Goal: Use online tool/utility: Utilize a website feature to perform a specific function

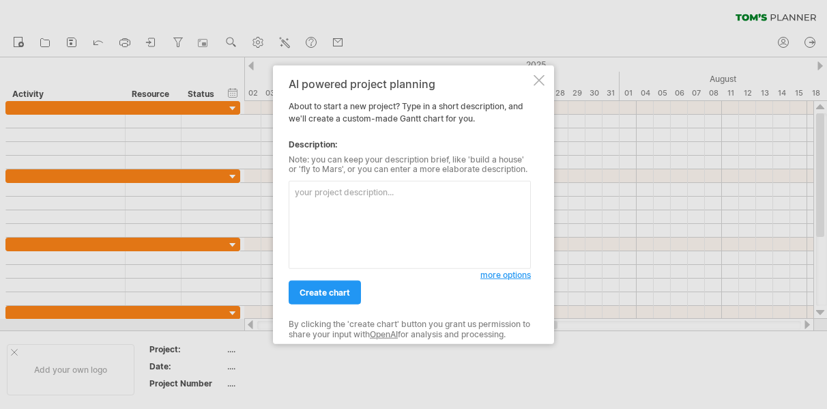
click at [367, 193] on textarea at bounding box center [410, 225] width 242 height 88
type textarea "i"
type textarea "the time line"
click at [520, 274] on span "more options" at bounding box center [505, 274] width 50 height 10
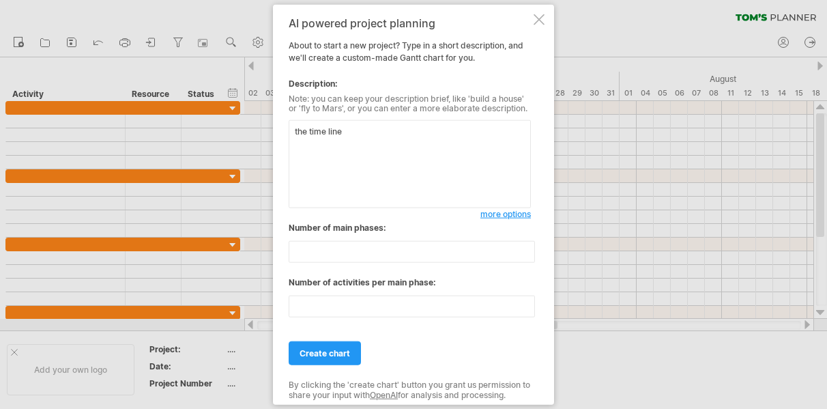
click at [509, 214] on span "more options" at bounding box center [505, 214] width 50 height 10
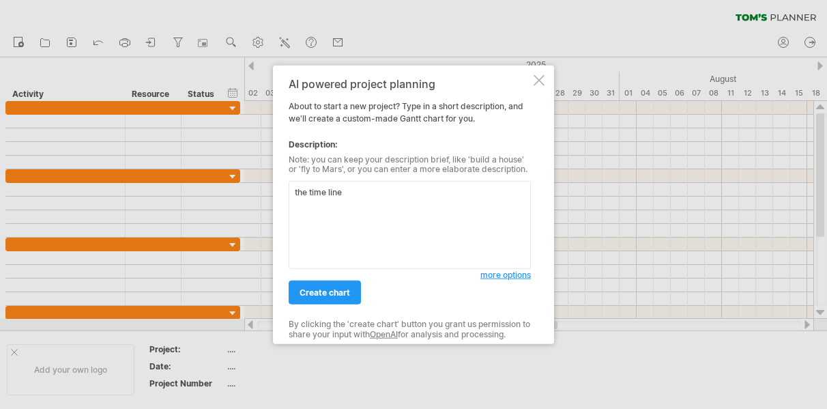
click at [512, 272] on span "more options" at bounding box center [505, 274] width 50 height 10
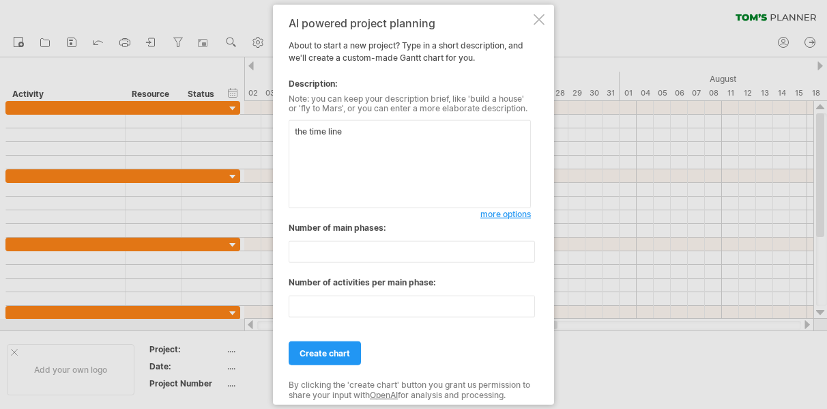
click at [377, 137] on textarea "the time line" at bounding box center [410, 164] width 242 height 88
drag, startPoint x: 348, startPoint y: 138, endPoint x: 280, endPoint y: 132, distance: 67.8
click at [280, 132] on div "AI powered project planning About to start a new project? Type in a short descr…" at bounding box center [413, 204] width 281 height 400
click at [335, 143] on textarea at bounding box center [410, 164] width 242 height 88
click at [427, 130] on textarea "i need 6 main activities on the left, each one in correspondence of 3 subgroups…" at bounding box center [410, 164] width 242 height 88
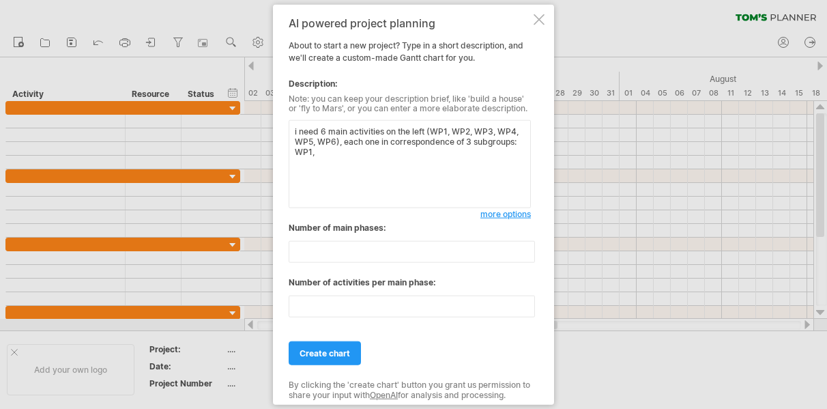
drag, startPoint x: 318, startPoint y: 153, endPoint x: 299, endPoint y: 152, distance: 18.4
click at [298, 152] on textarea "i need 6 main activities on the left (WP1, WP2, WP3, WP4, WP5, WP6), each one i…" at bounding box center [410, 164] width 242 height 88
click at [404, 173] on textarea "i need 6 main activities on the left (WP1, WP2, WP3, WP4, WP5, WP6), each one i…" at bounding box center [410, 164] width 242 height 88
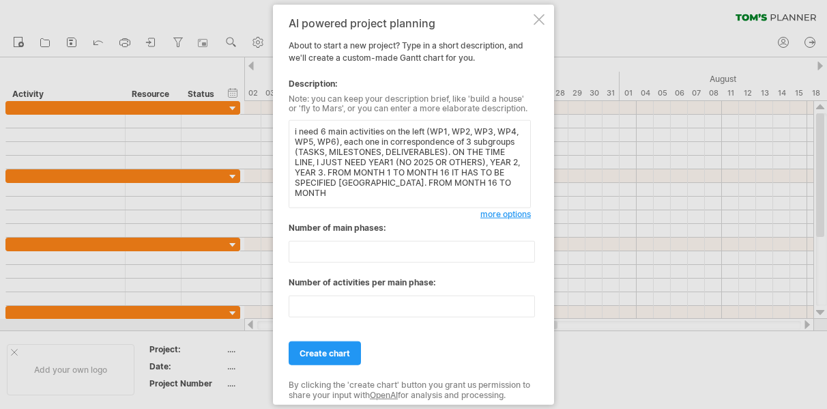
click at [328, 169] on textarea "i need 6 main activities on the left (WP1, WP2, WP3, WP4, WP5, WP6), each one i…" at bounding box center [410, 164] width 242 height 88
click at [526, 188] on textarea "i need 6 main activities on the left (WP1, WP2, WP3, WP4, WP5, WP6), each one i…" at bounding box center [410, 164] width 242 height 88
click at [481, 186] on textarea "i need 6 main activities on the left (WP1, WP2, WP3, WP4, WP5, WP6), each one i…" at bounding box center [410, 164] width 242 height 88
click at [525, 186] on textarea "i need 6 main activities on the left (WP1, WP2, WP3, WP4, WP5, WP6), each one i…" at bounding box center [410, 164] width 242 height 88
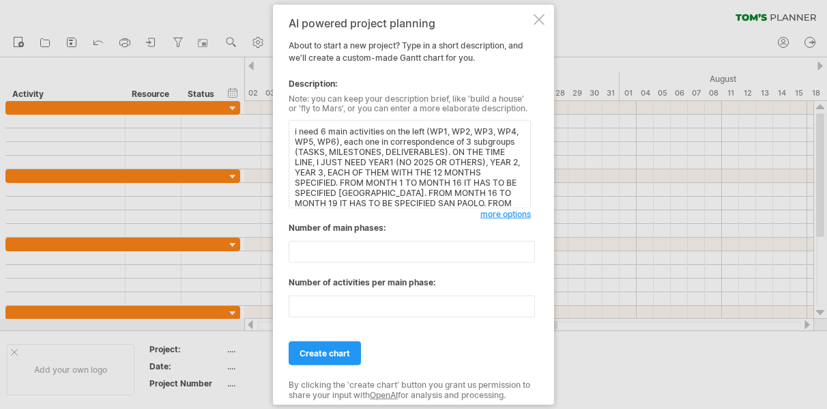
scroll to position [8, 0]
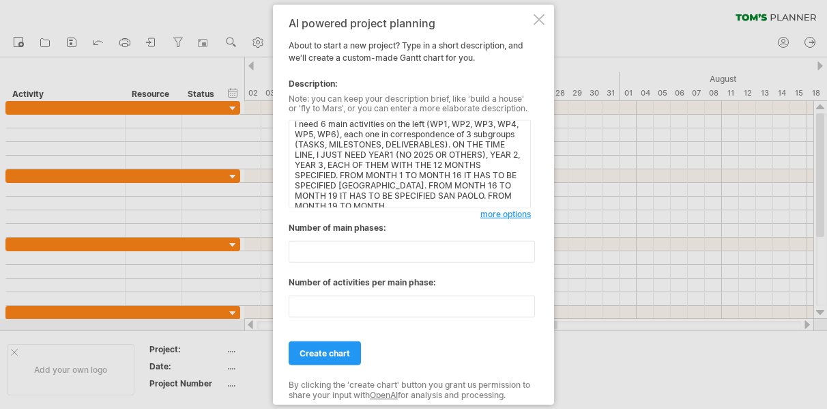
click at [359, 175] on textarea "i need 6 main activities on the left (WP1, WP2, WP3, WP4, WP5, WP6), each one i…" at bounding box center [410, 164] width 242 height 88
click at [353, 198] on textarea "i need 6 main activities on the left (WP1, WP2, WP3, WP4, WP5, WP6), each one i…" at bounding box center [410, 164] width 242 height 88
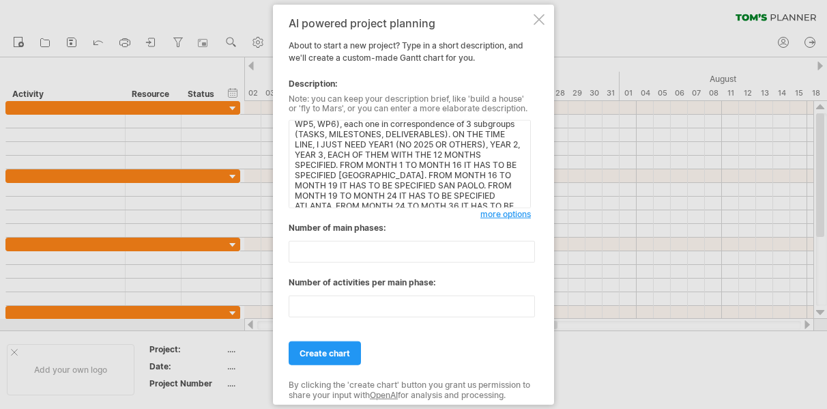
type textarea "i need 6 main activities on the left (WP1, WP2, WP3, WP4, WP5, WP6), each one i…"
click at [322, 357] on span "create chart" at bounding box center [324, 353] width 50 height 10
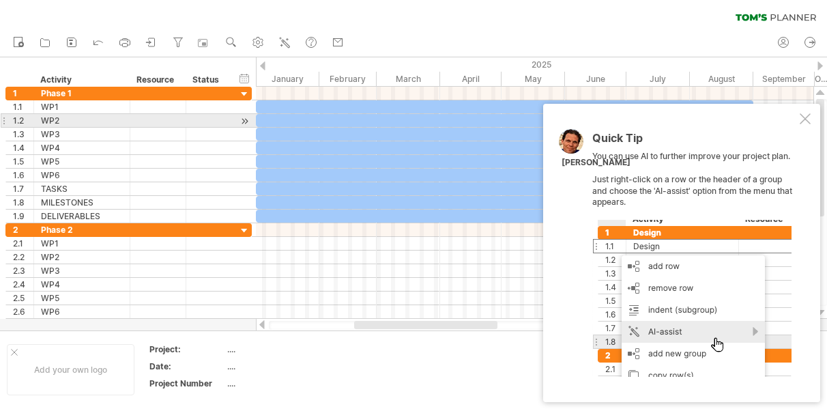
click at [806, 117] on div at bounding box center [804, 118] width 11 height 11
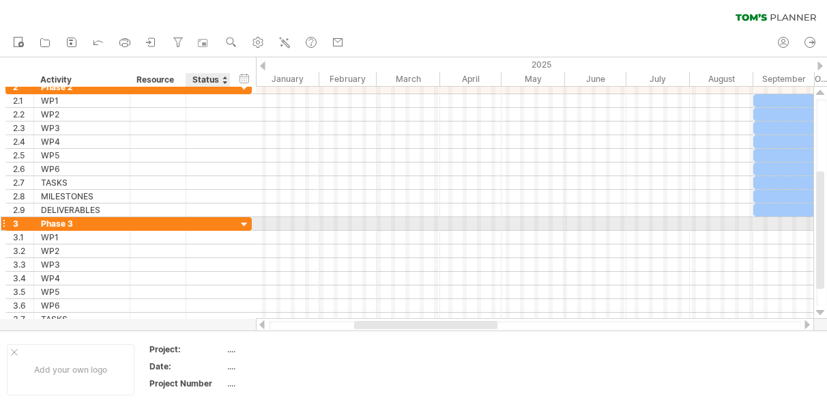
click at [246, 224] on div at bounding box center [244, 224] width 13 height 13
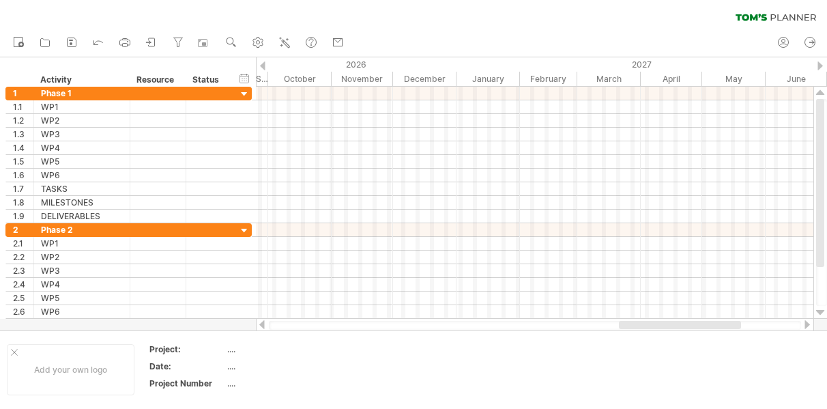
click at [265, 65] on div at bounding box center [262, 65] width 5 height 9
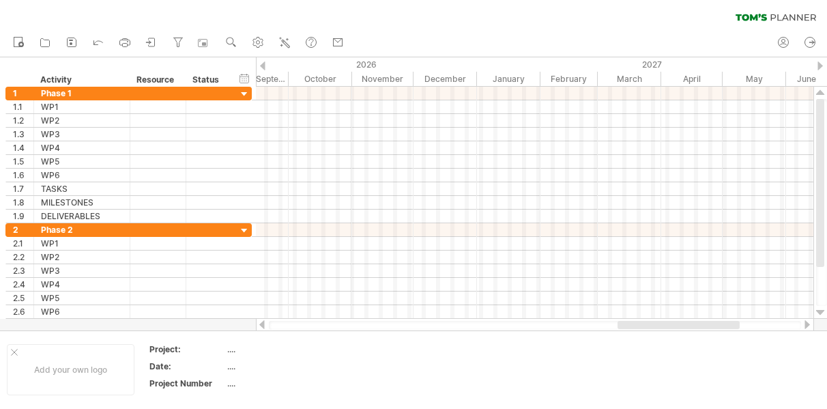
click at [265, 65] on div at bounding box center [262, 65] width 5 height 9
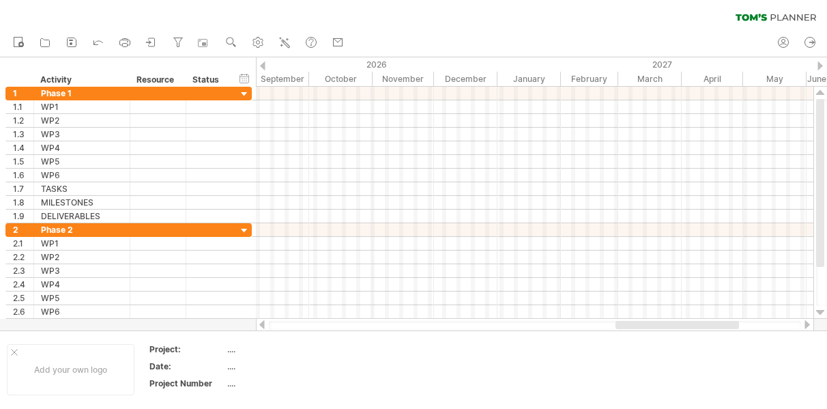
click at [265, 65] on div at bounding box center [262, 65] width 5 height 9
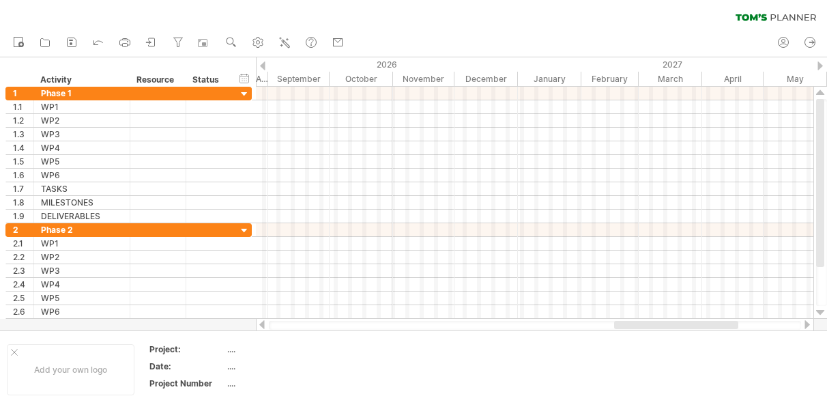
click at [265, 65] on div at bounding box center [262, 65] width 5 height 9
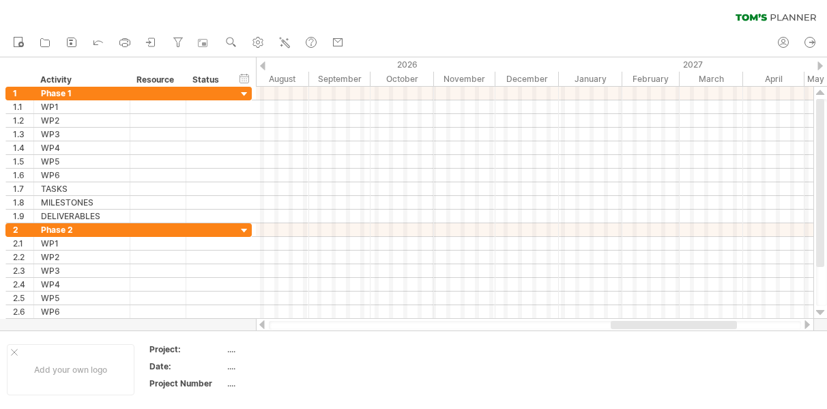
click at [265, 65] on div at bounding box center [262, 65] width 5 height 9
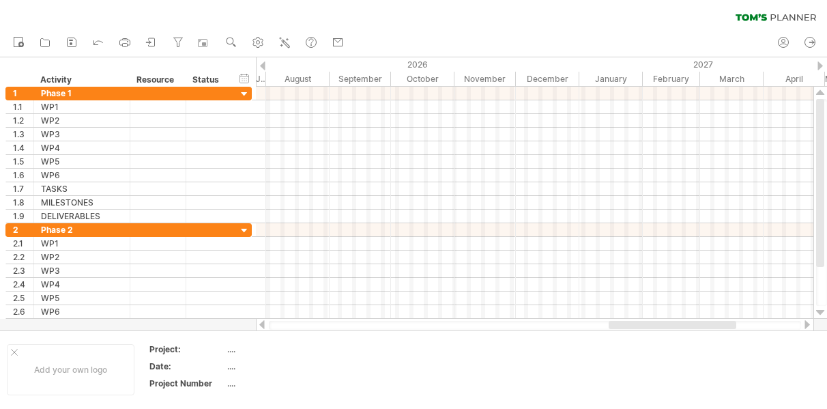
click at [265, 65] on div at bounding box center [262, 65] width 5 height 9
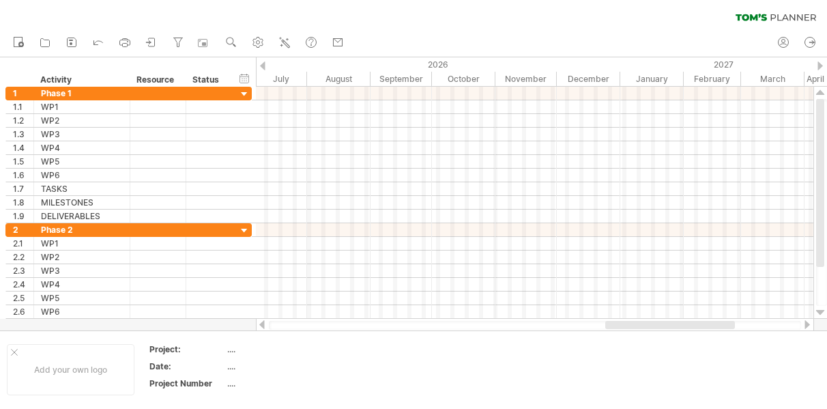
click at [265, 65] on div at bounding box center [262, 65] width 5 height 9
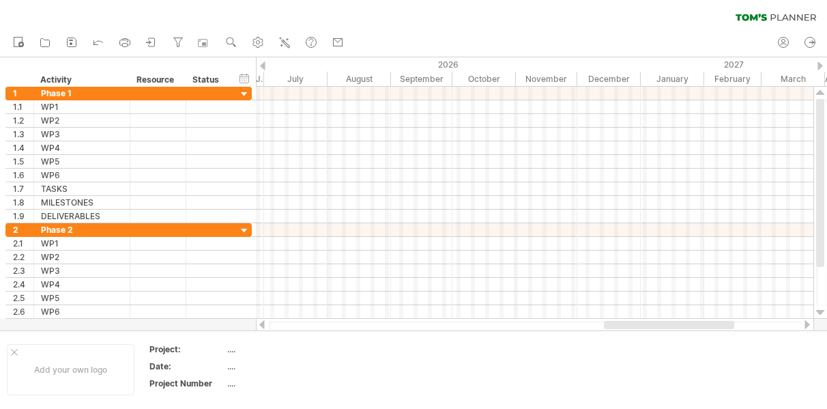
click at [265, 65] on div at bounding box center [262, 65] width 5 height 9
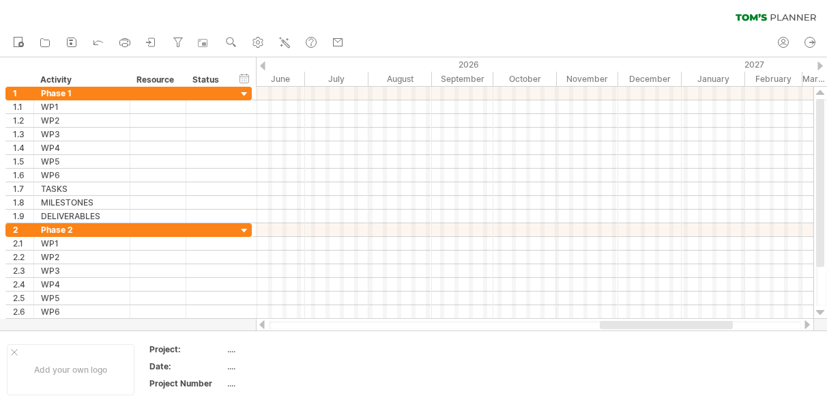
click at [265, 65] on div at bounding box center [262, 65] width 5 height 9
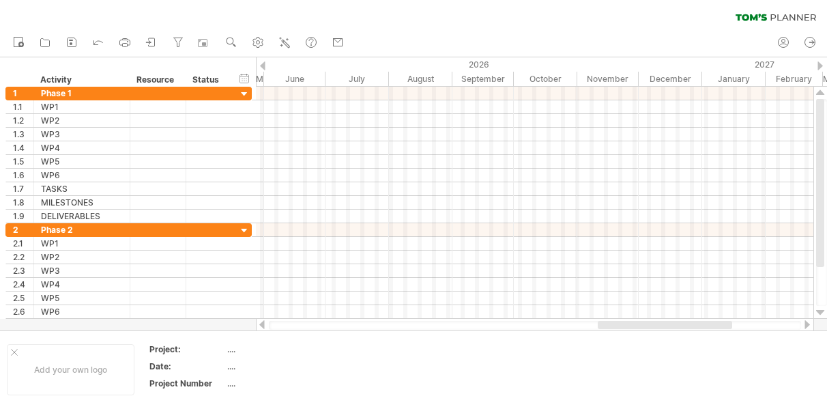
click at [265, 65] on div at bounding box center [262, 65] width 5 height 9
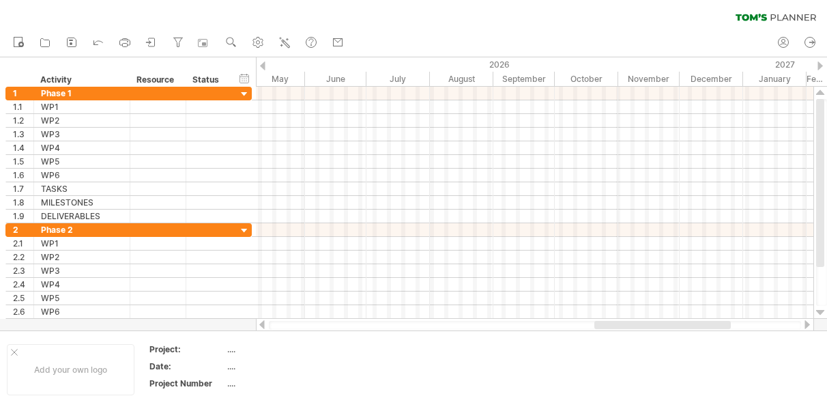
click at [265, 65] on div at bounding box center [262, 65] width 5 height 9
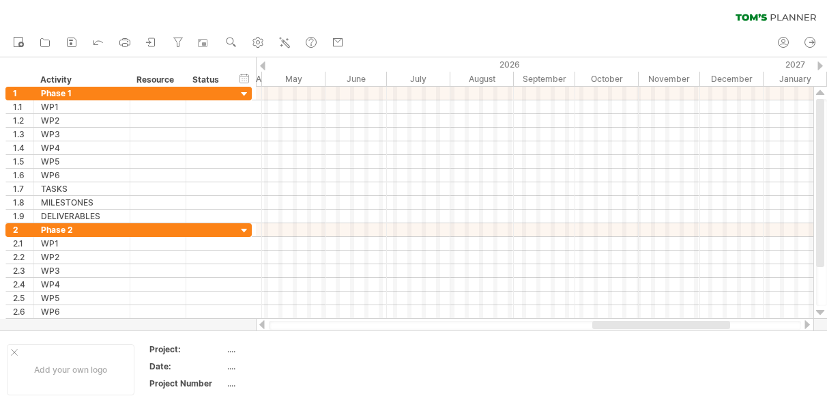
click at [265, 65] on div at bounding box center [262, 65] width 5 height 9
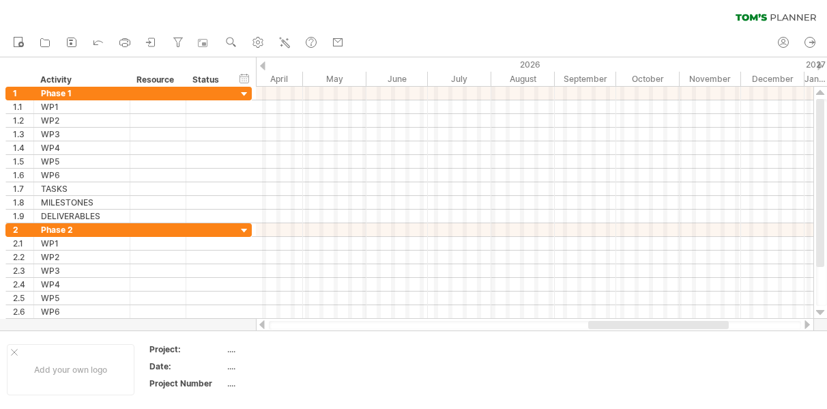
click at [265, 65] on div at bounding box center [262, 65] width 5 height 9
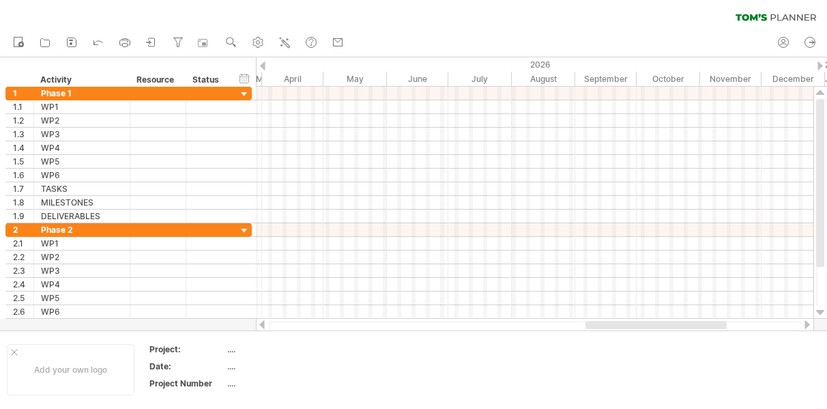
click at [265, 65] on div at bounding box center [262, 65] width 5 height 9
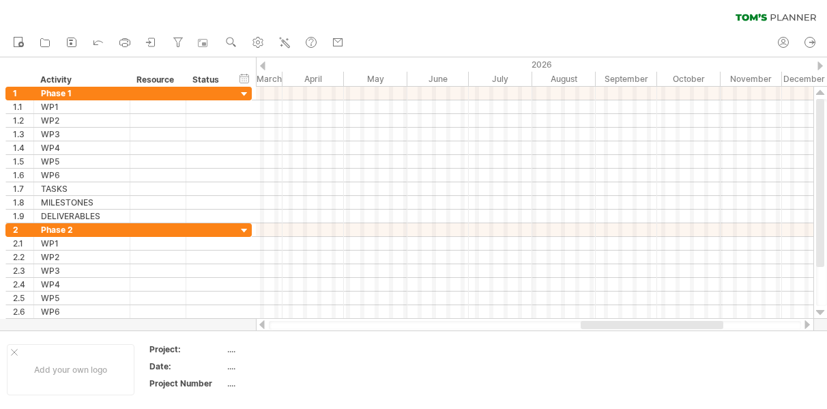
click at [265, 65] on div at bounding box center [262, 65] width 5 height 9
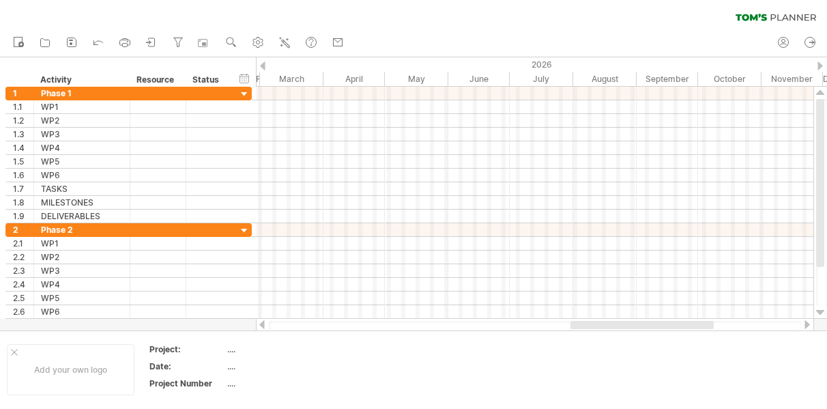
click at [265, 65] on div at bounding box center [262, 65] width 5 height 9
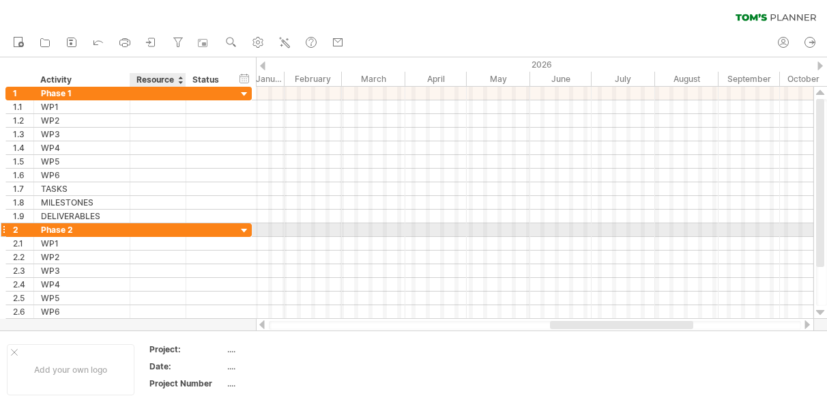
click at [145, 230] on div at bounding box center [158, 229] width 42 height 13
click at [249, 234] on div at bounding box center [244, 230] width 13 height 13
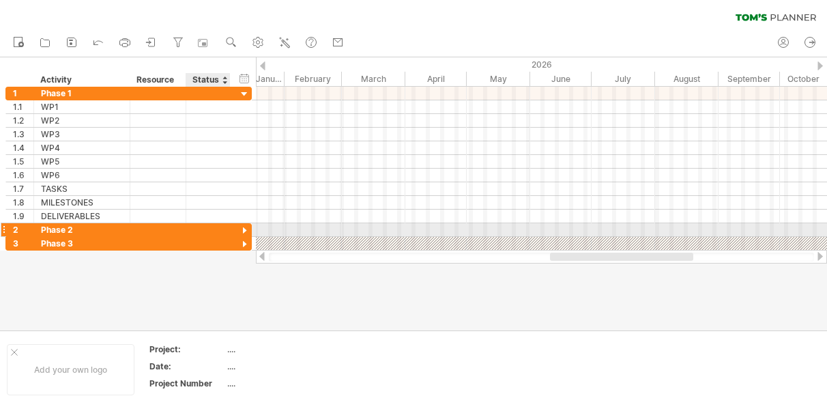
click at [249, 235] on div at bounding box center [244, 230] width 13 height 13
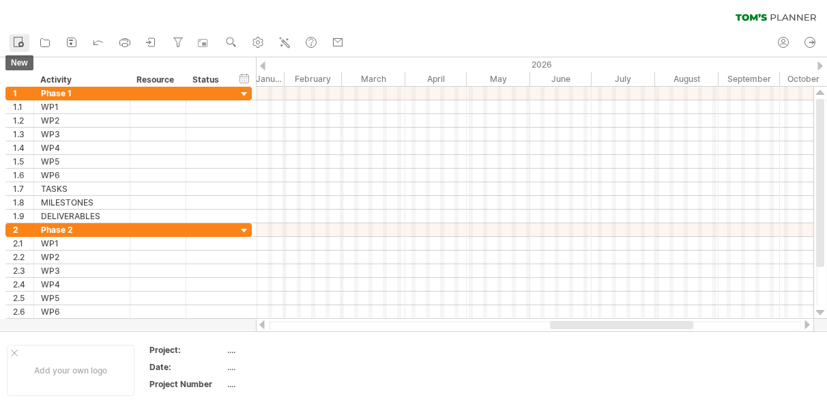
click at [14, 38] on rect at bounding box center [18, 43] width 8 height 10
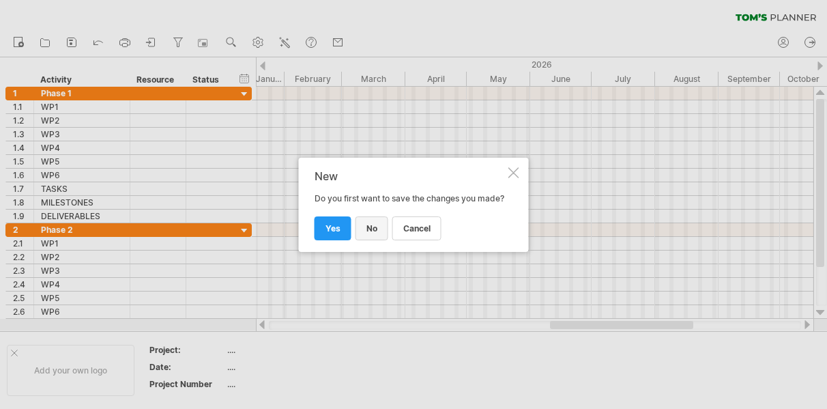
click at [374, 229] on span "no" at bounding box center [371, 228] width 11 height 10
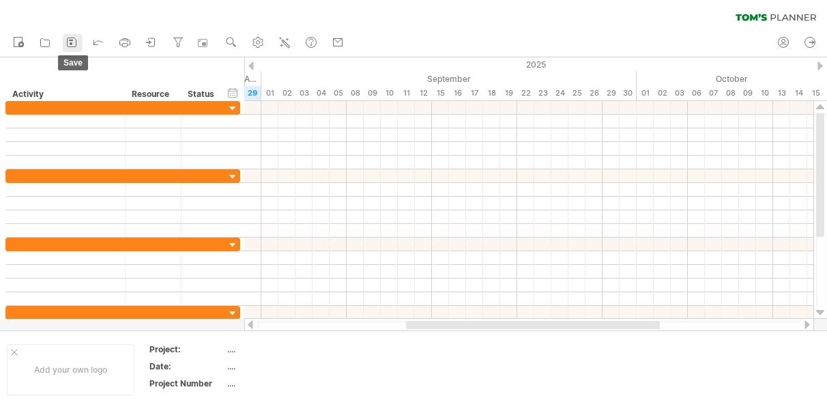
click at [71, 43] on rect at bounding box center [71, 43] width 3 height 3
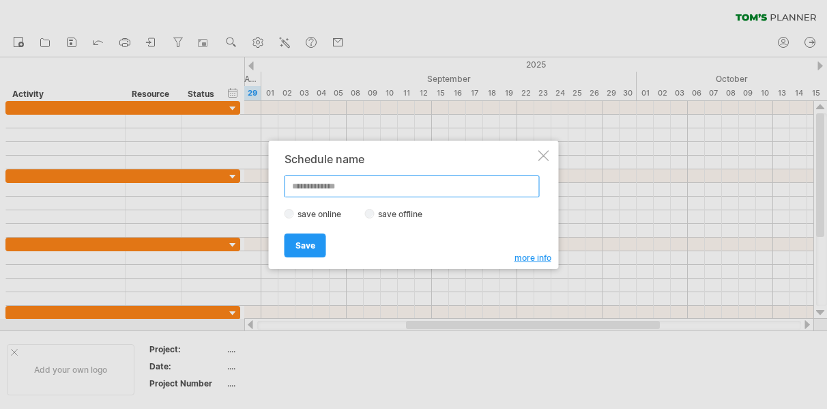
click at [372, 190] on input "text" at bounding box center [411, 186] width 255 height 22
click at [529, 257] on span "more info" at bounding box center [532, 257] width 37 height 10
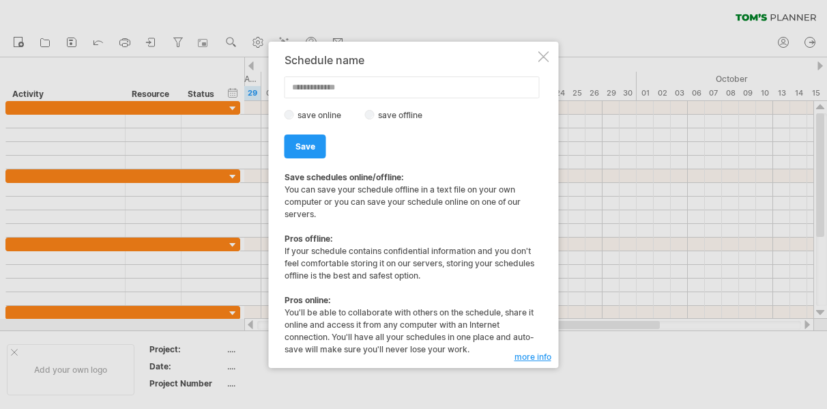
click at [539, 57] on div at bounding box center [543, 56] width 11 height 11
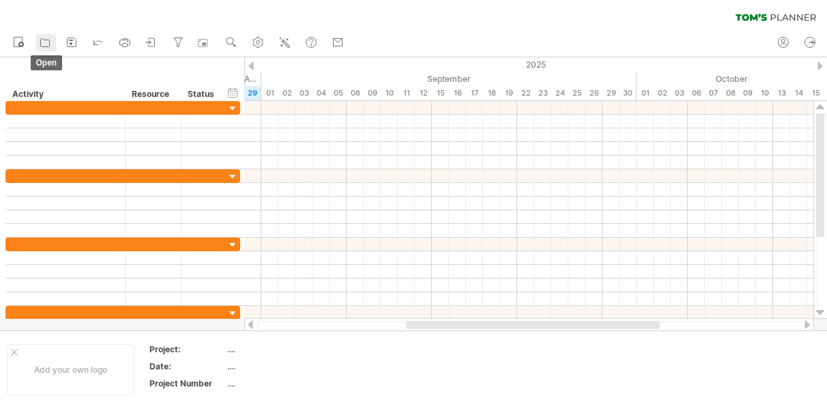
click at [45, 40] on icon at bounding box center [45, 42] width 14 height 14
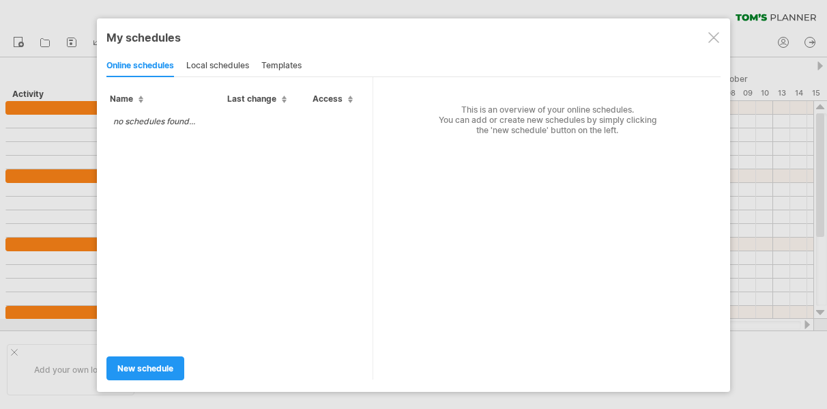
click at [716, 33] on div at bounding box center [713, 37] width 11 height 11
